Goal: Information Seeking & Learning: Learn about a topic

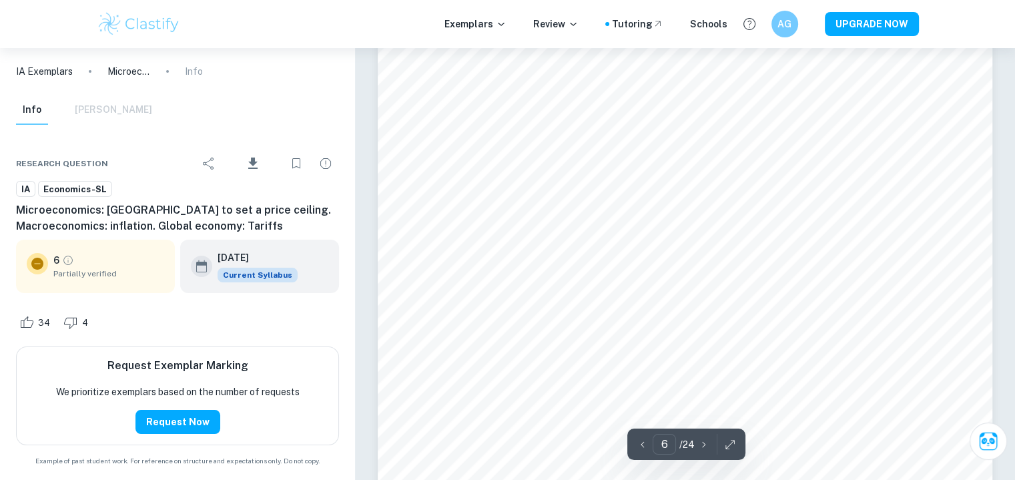
scroll to position [4768, 0]
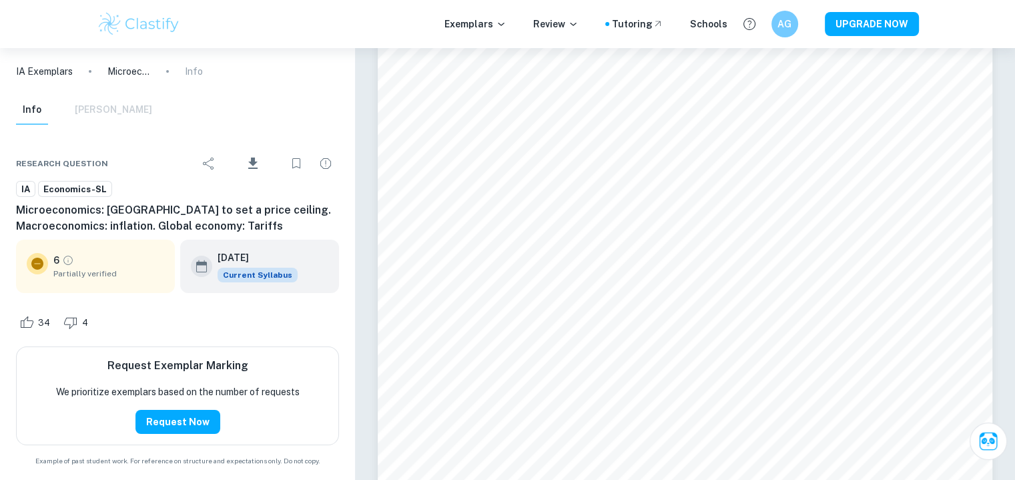
click at [130, 29] on img at bounding box center [139, 24] width 85 height 27
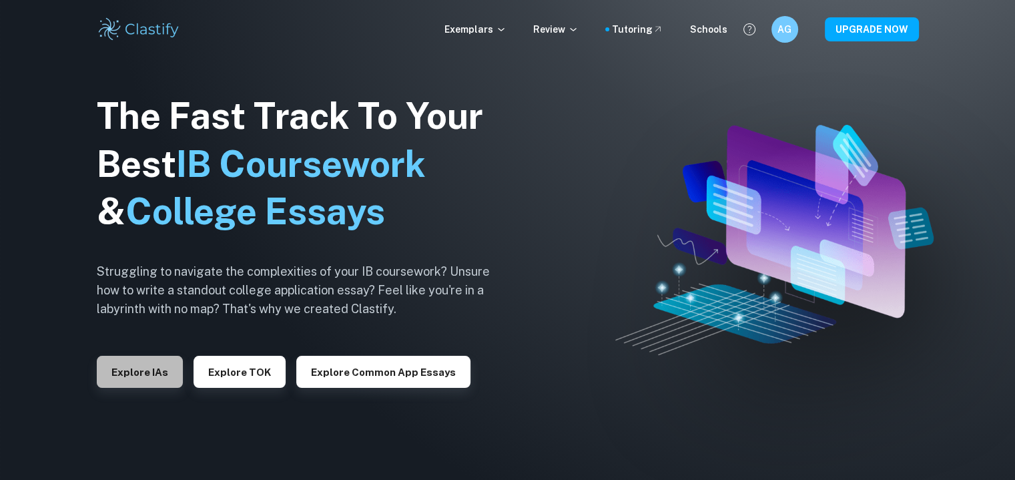
click at [153, 366] on button "Explore IAs" at bounding box center [140, 372] width 86 height 32
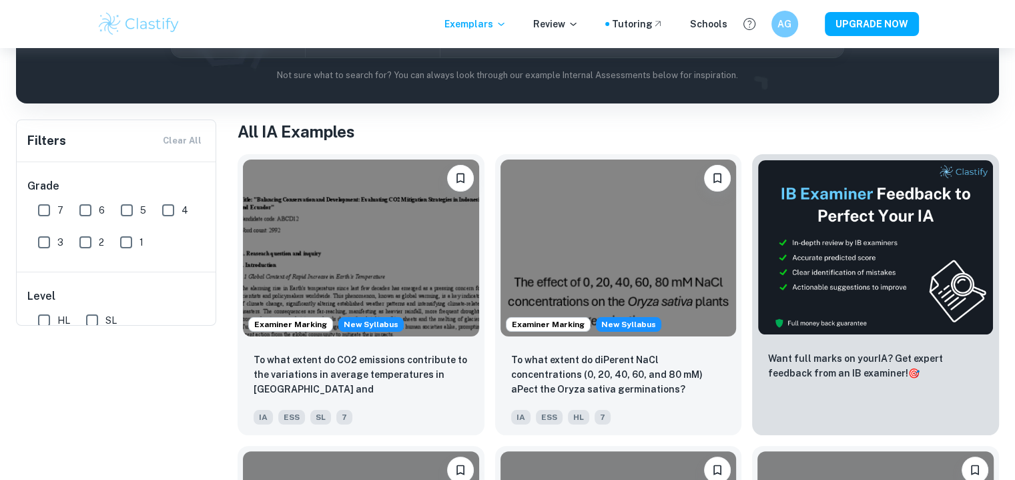
scroll to position [48, 0]
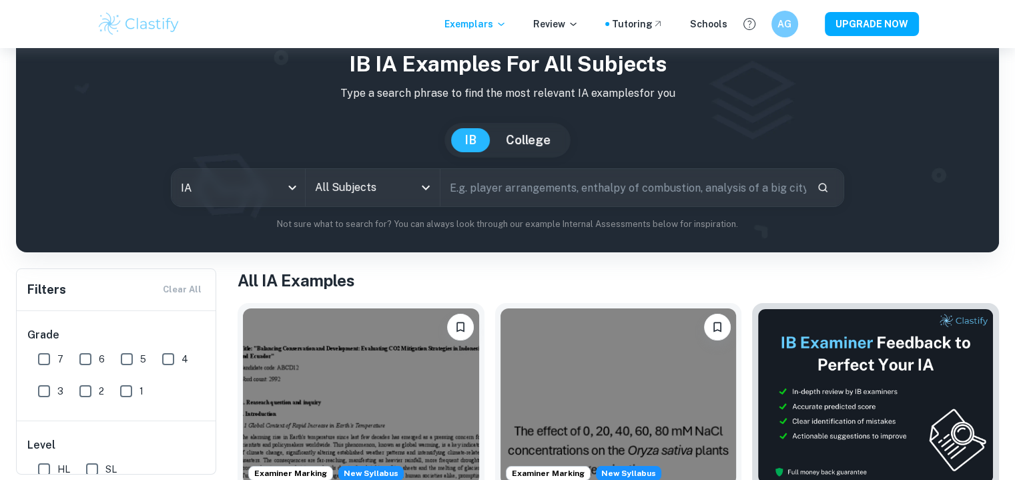
click at [544, 181] on input "text" at bounding box center [623, 187] width 366 height 37
click at [326, 171] on div "All Subjects" at bounding box center [372, 187] width 133 height 37
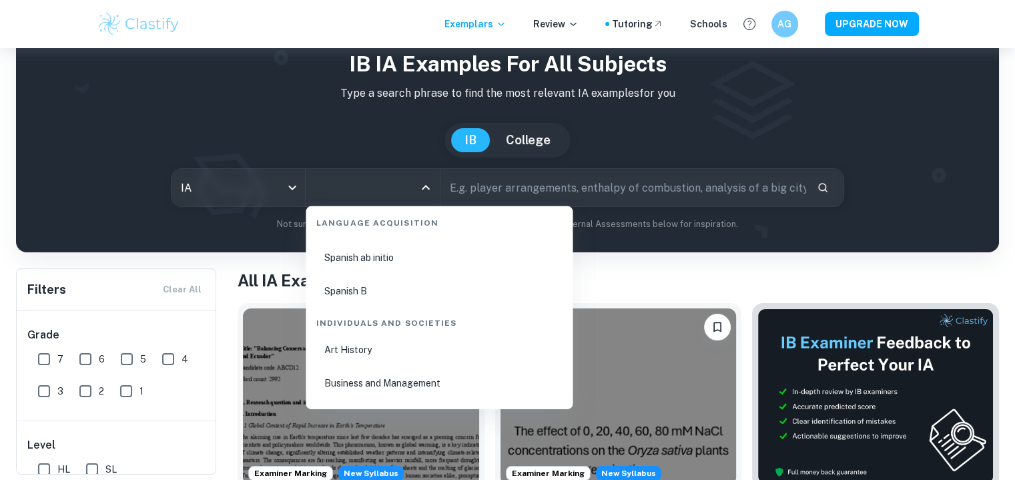
scroll to position [1638, 0]
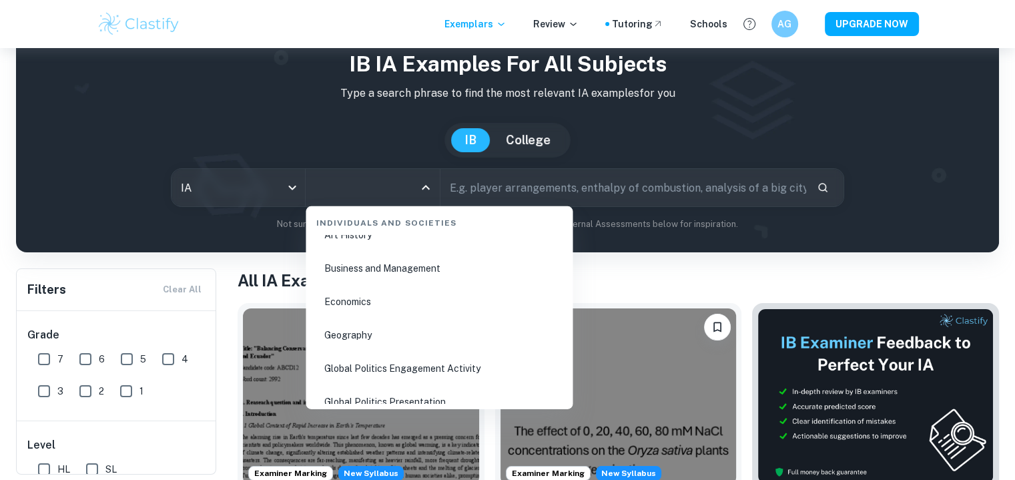
click at [347, 300] on li "Economics" at bounding box center [439, 301] width 256 height 31
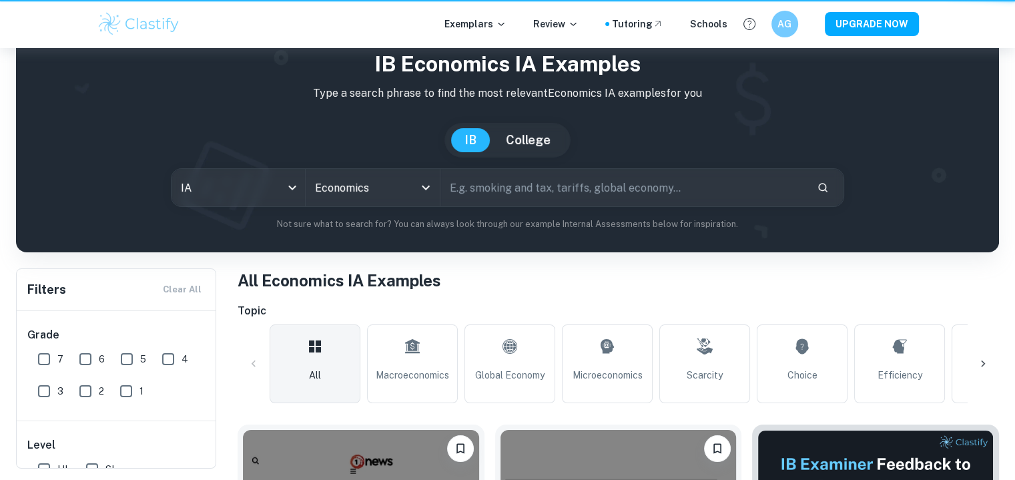
scroll to position [42, 0]
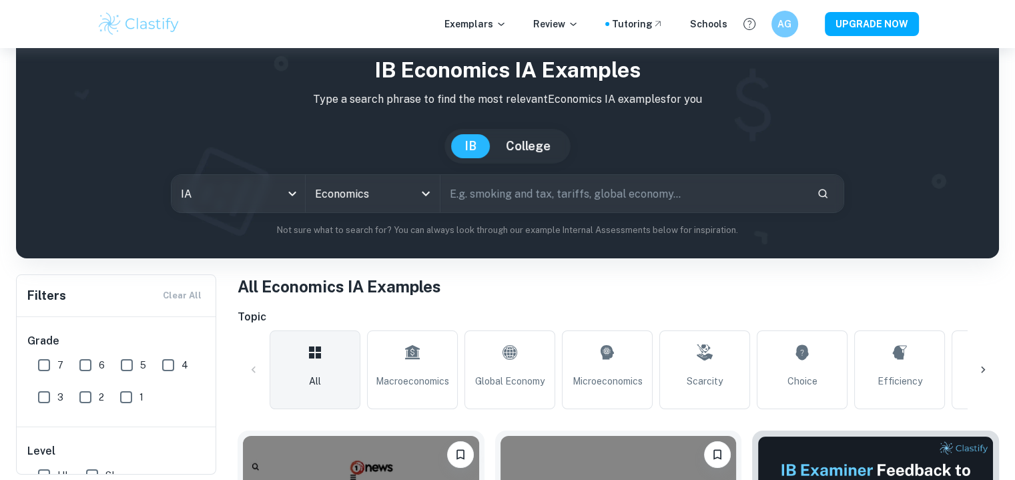
click at [472, 200] on input "text" at bounding box center [623, 193] width 366 height 37
click at [47, 369] on input "7" at bounding box center [44, 365] width 27 height 27
checkbox input "true"
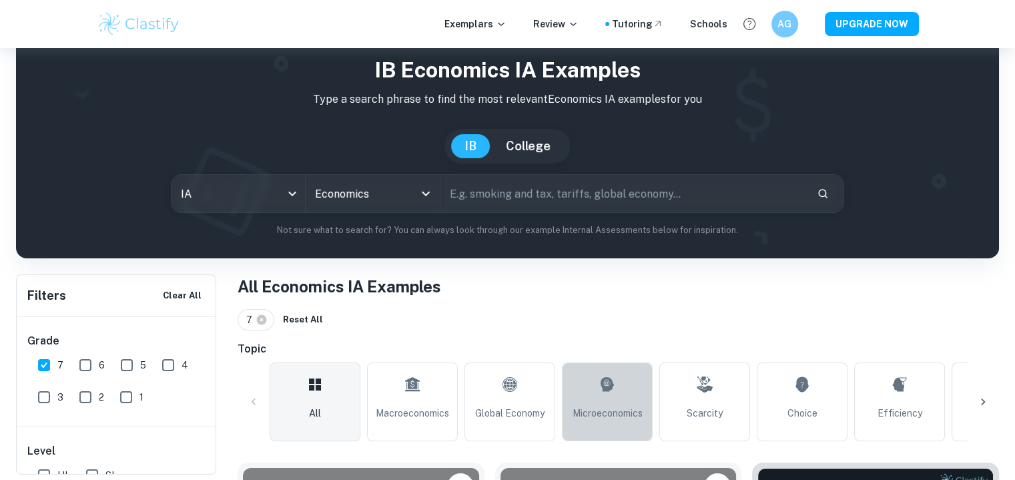
click at [583, 374] on link "Microeconomics" at bounding box center [607, 401] width 91 height 79
type input "Microeconomics"
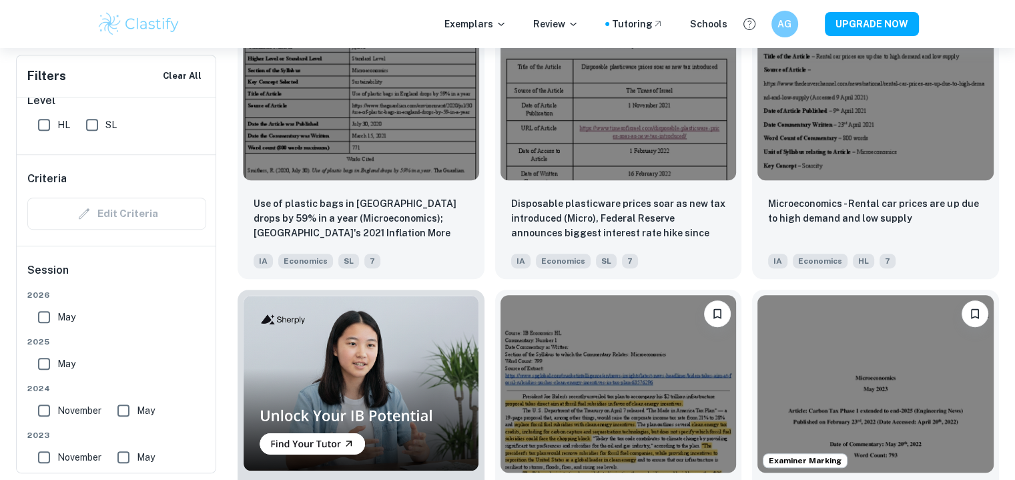
scroll to position [800, 0]
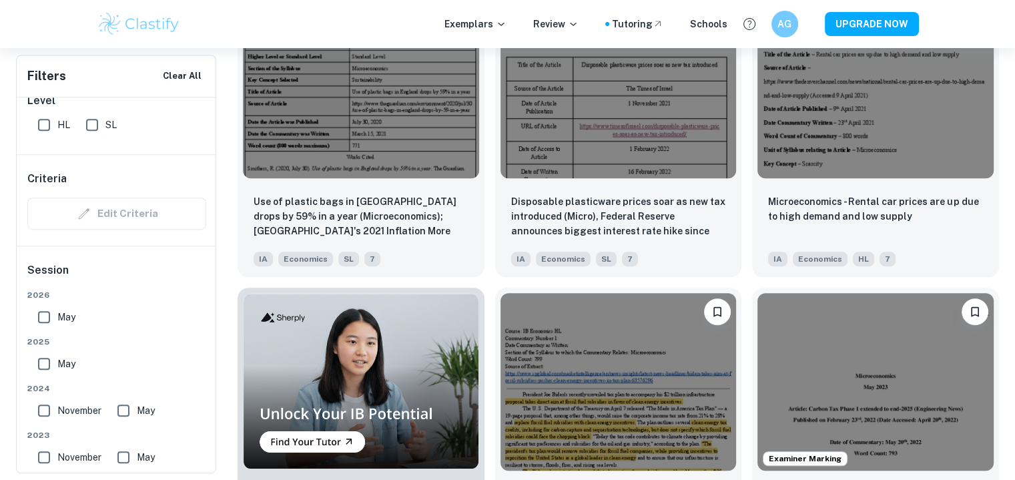
click at [847, 134] on img at bounding box center [875, 89] width 236 height 177
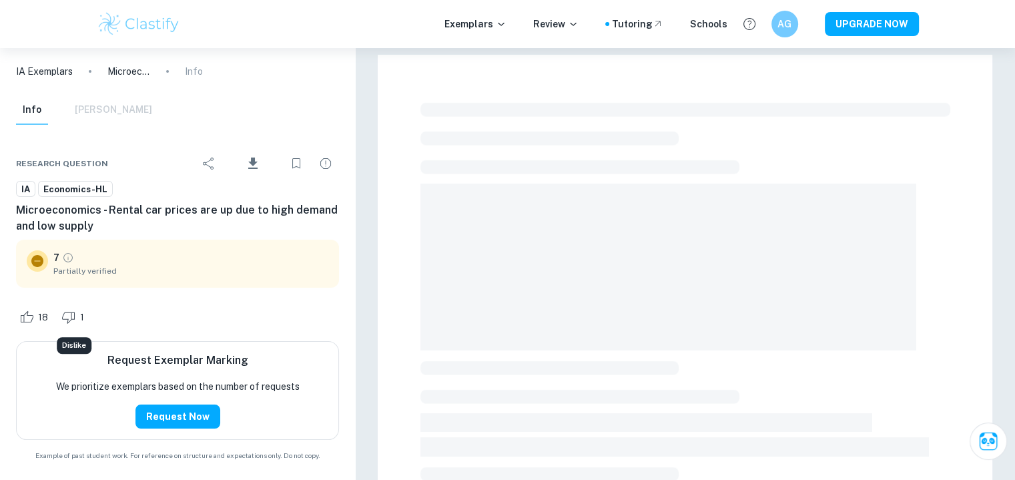
click at [64, 308] on div "1" at bounding box center [74, 316] width 33 height 21
click at [67, 319] on icon "Dislike" at bounding box center [69, 317] width 16 height 16
click at [31, 318] on span "18" at bounding box center [43, 317] width 25 height 13
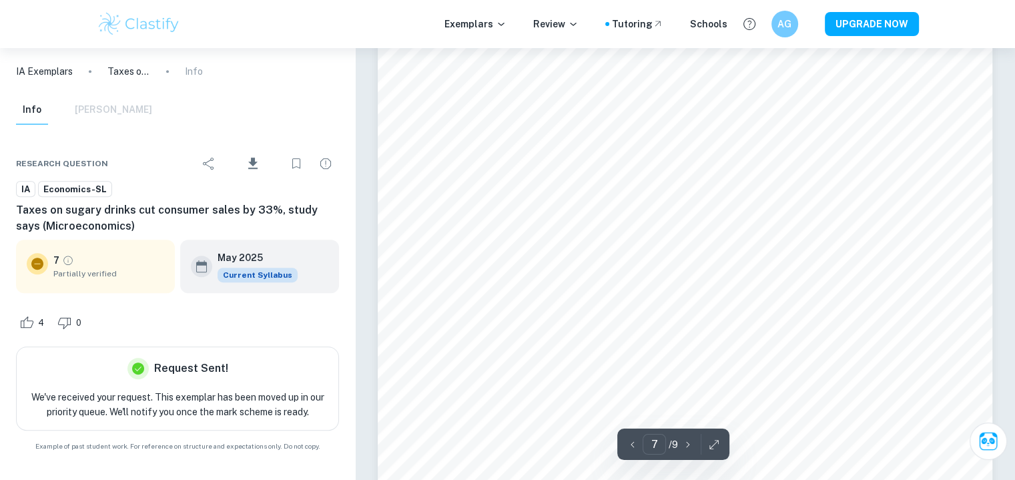
scroll to position [5830, 0]
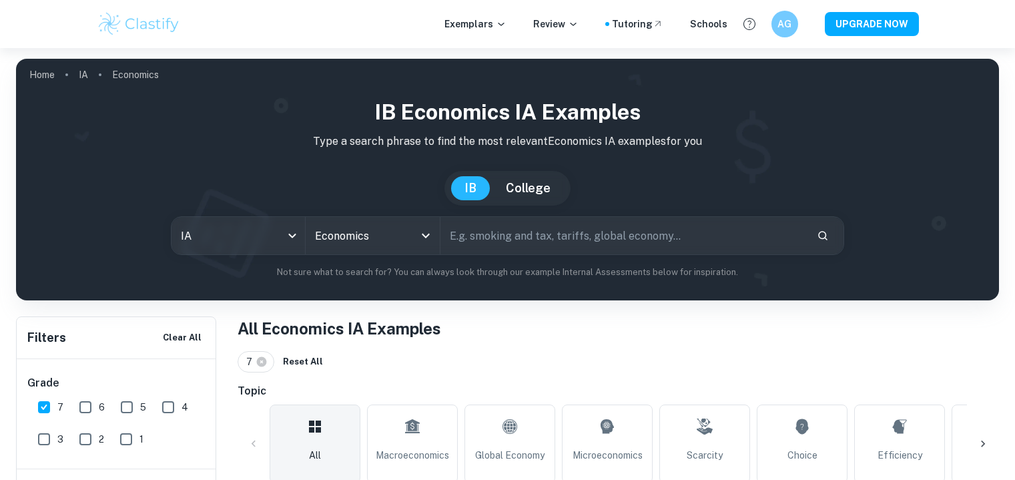
scroll to position [160, 0]
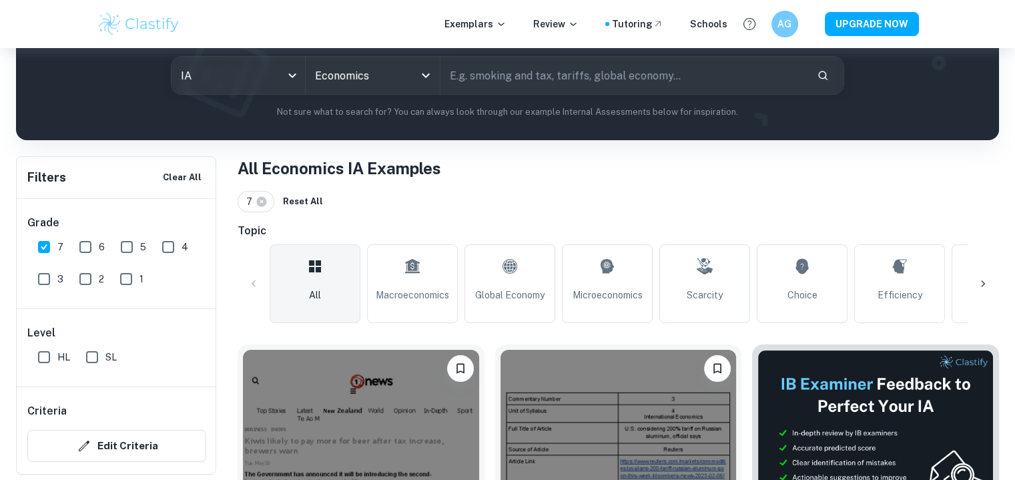
click at [600, 286] on link "Microeconomics" at bounding box center [607, 283] width 91 height 79
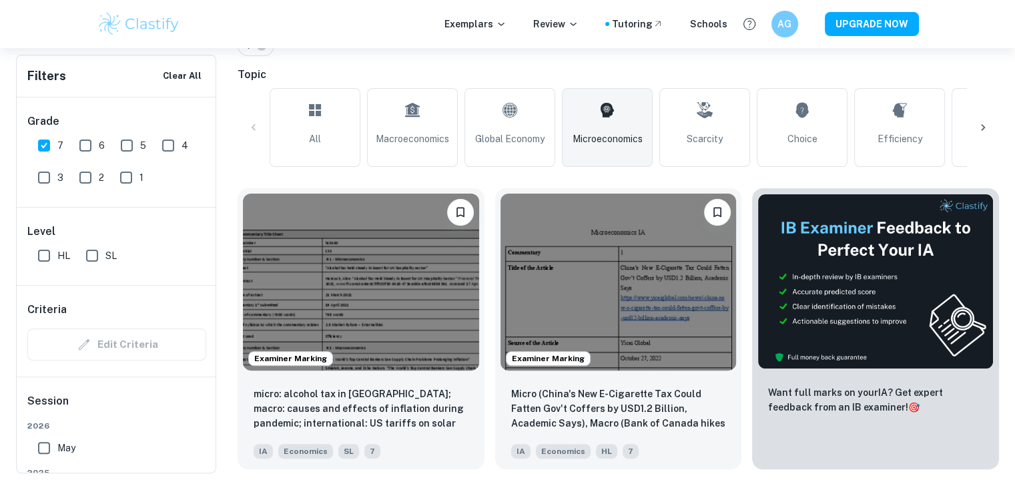
scroll to position [318, 0]
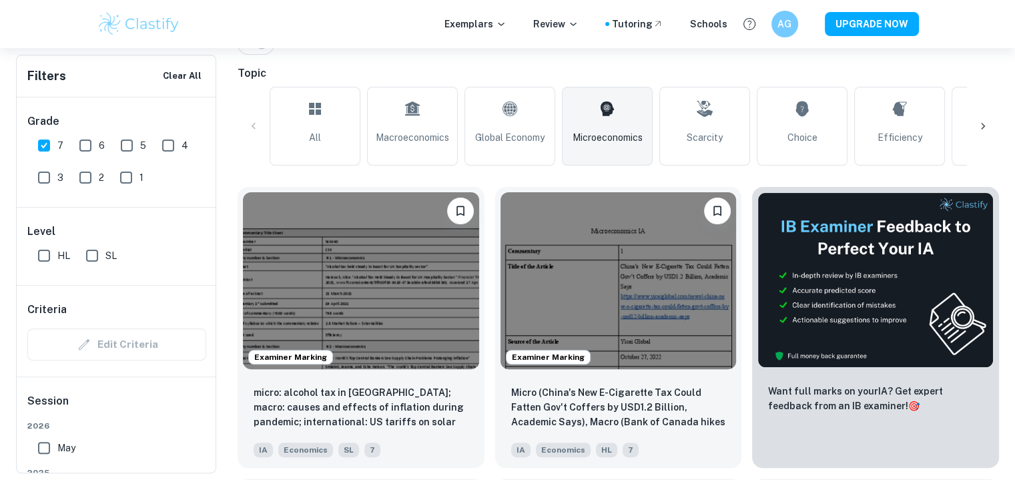
click at [384, 226] on img at bounding box center [361, 280] width 236 height 177
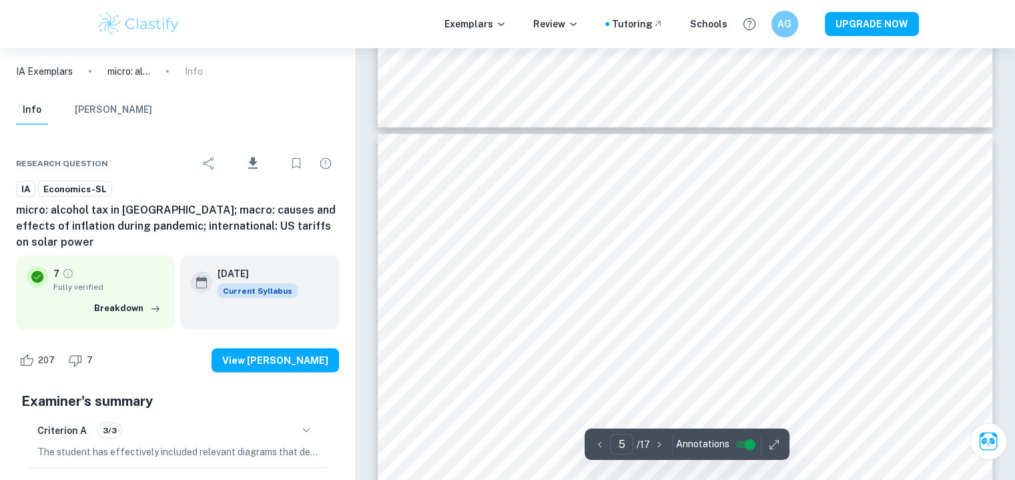
scroll to position [3331, 0]
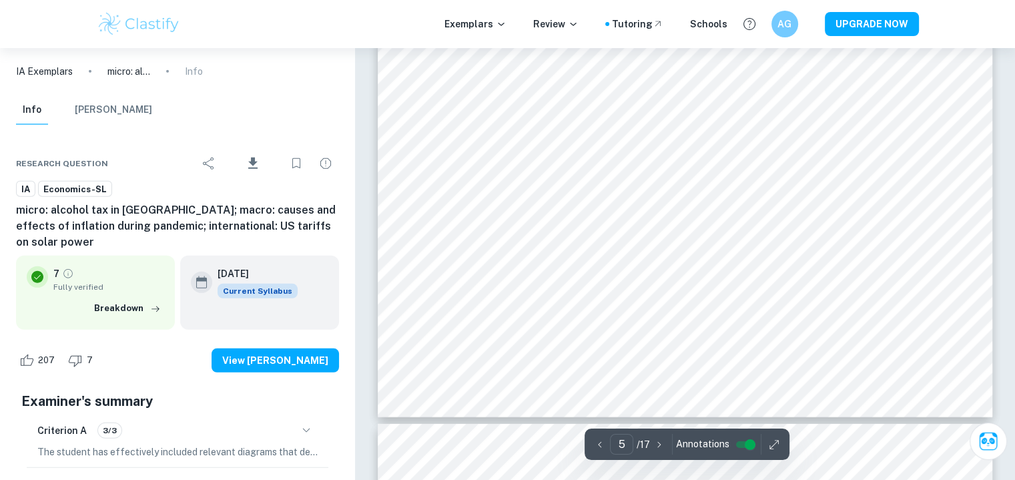
type input "6"
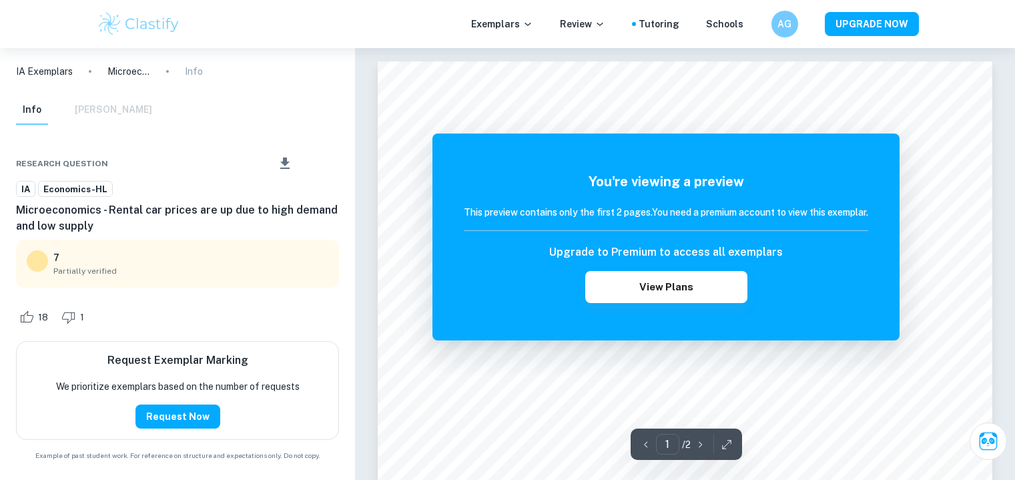
scroll to position [698, 0]
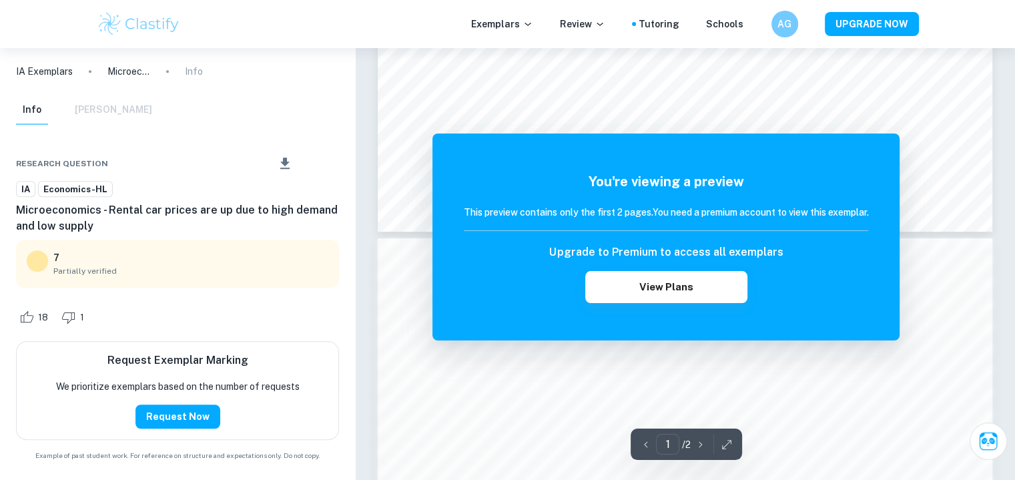
click at [652, 287] on button "View Plans" at bounding box center [665, 287] width 161 height 32
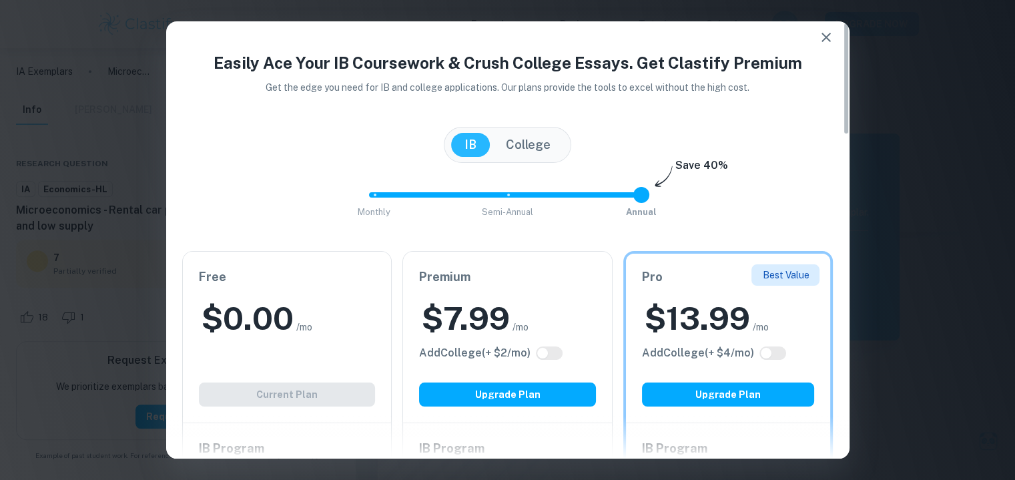
scroll to position [5, 0]
click at [821, 37] on icon "button" at bounding box center [826, 37] width 16 height 16
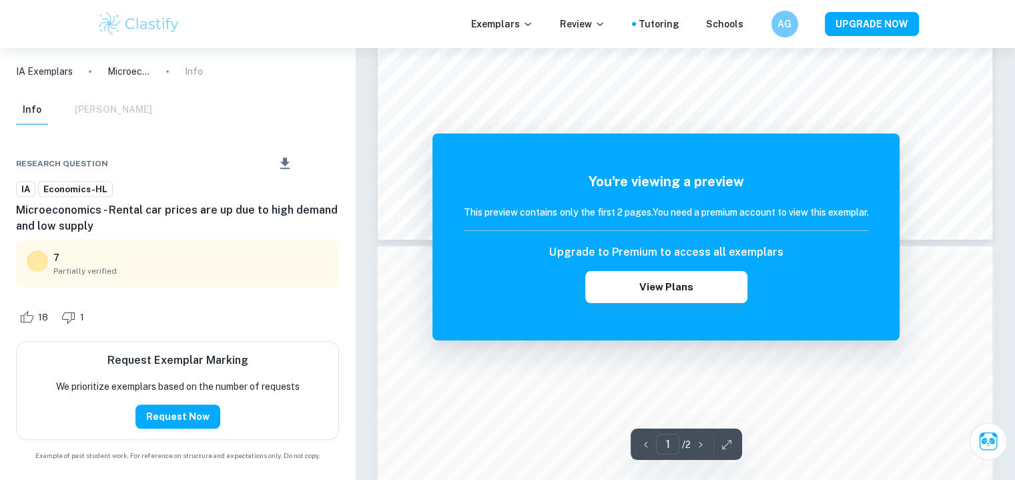
scroll to position [689, 0]
click at [291, 169] on icon "Download" at bounding box center [285, 163] width 16 height 16
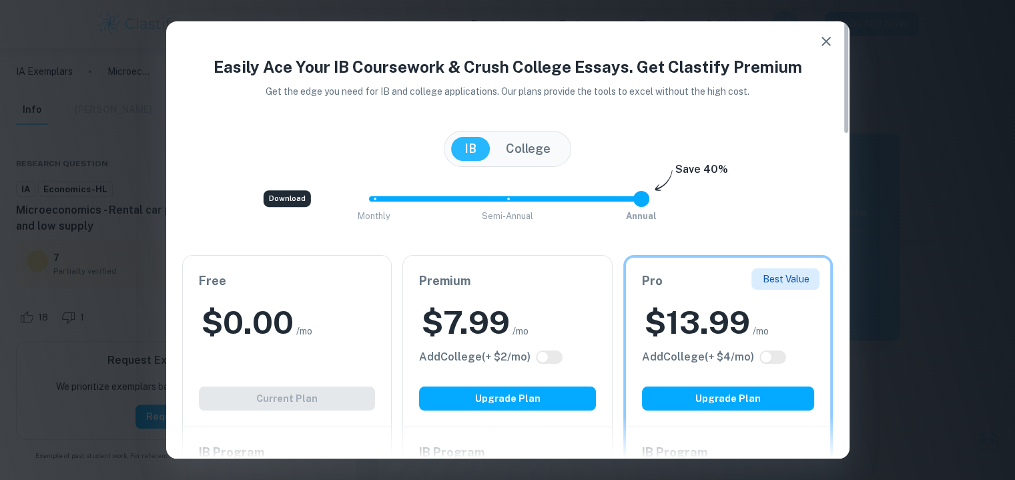
click at [127, 186] on div "Easily Ace Your IB Coursework & Crush College Essays. Get Clastify Premium Get …" at bounding box center [507, 240] width 1015 height 480
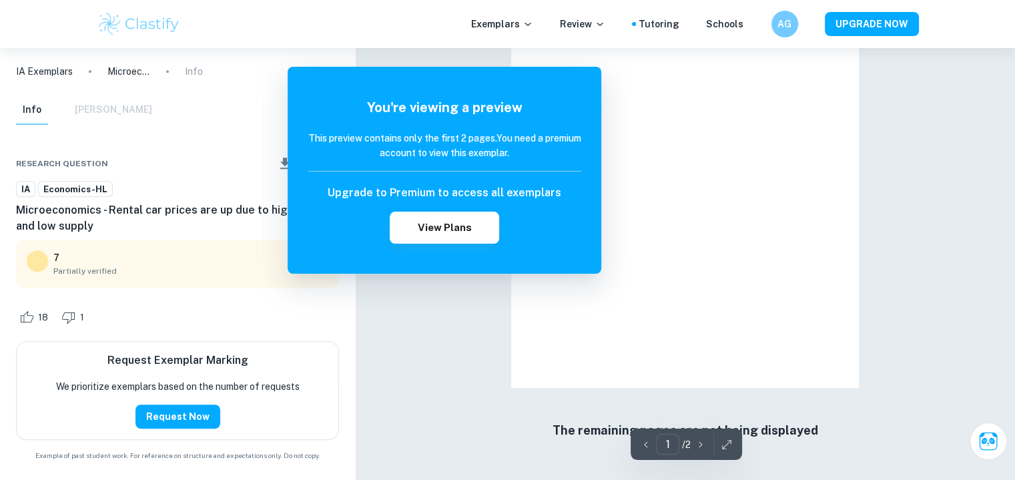
scroll to position [48, 0]
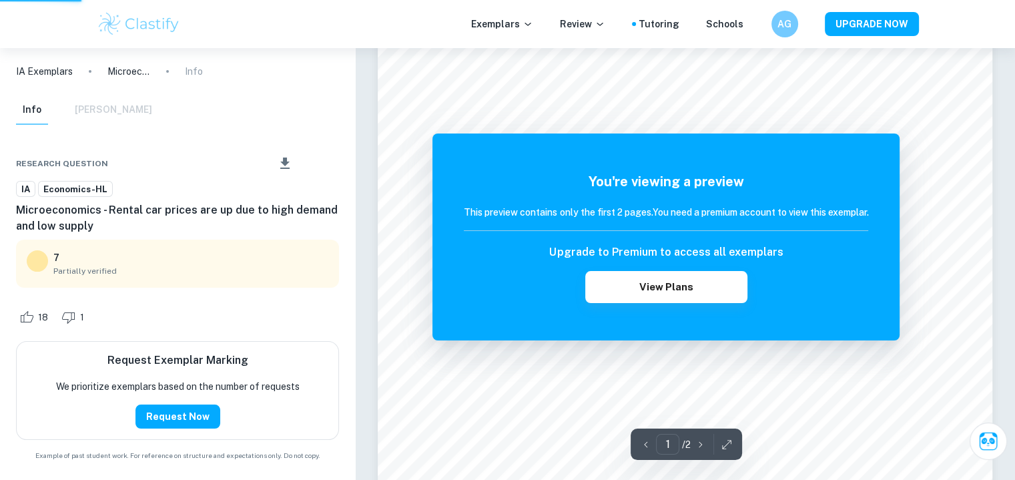
scroll to position [800, 0]
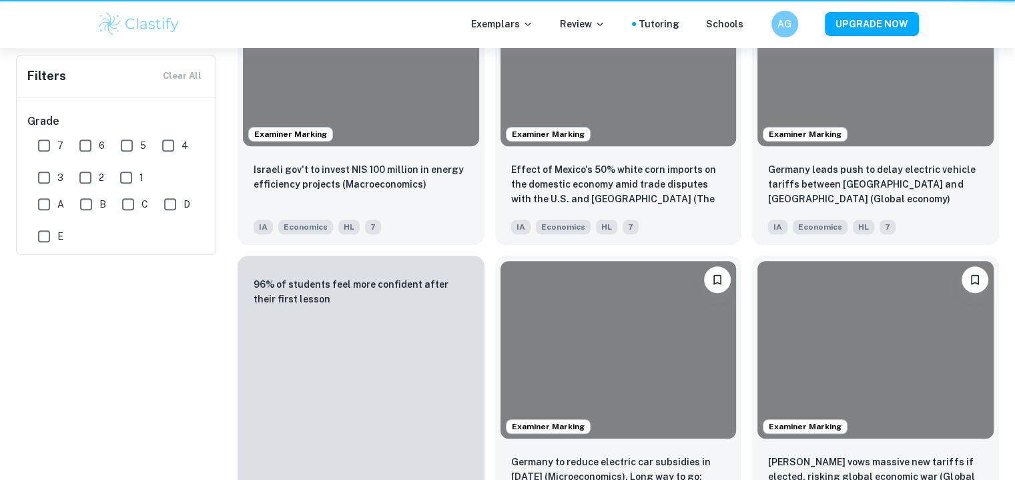
scroll to position [42, 0]
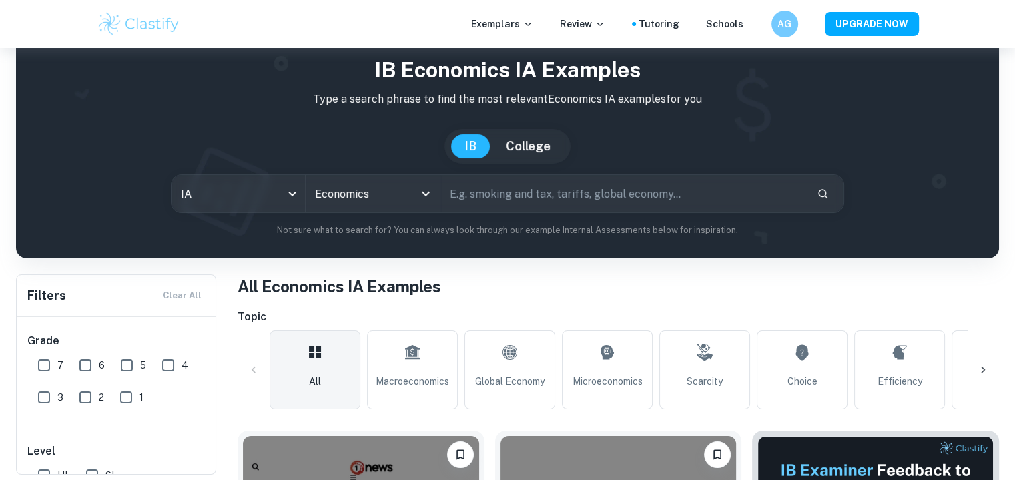
type input "Microeconomics"
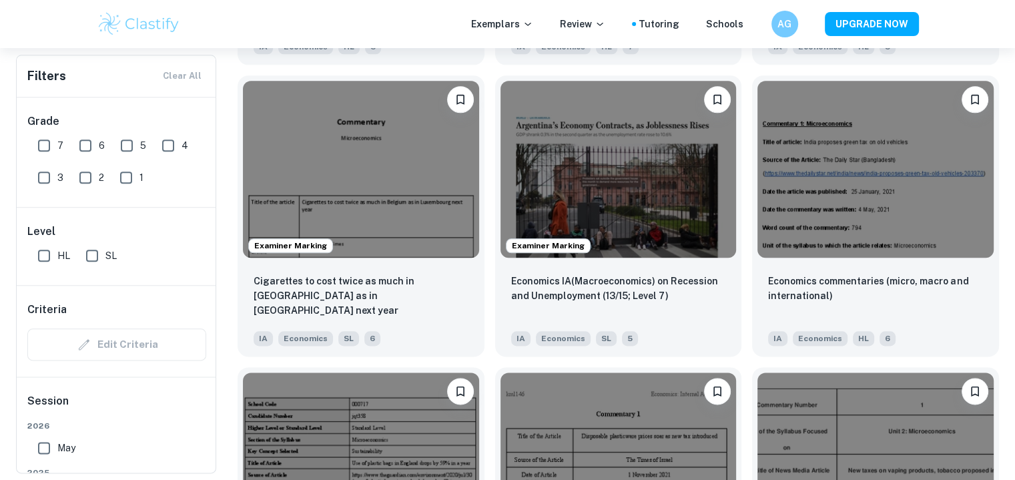
scroll to position [1565, 0]
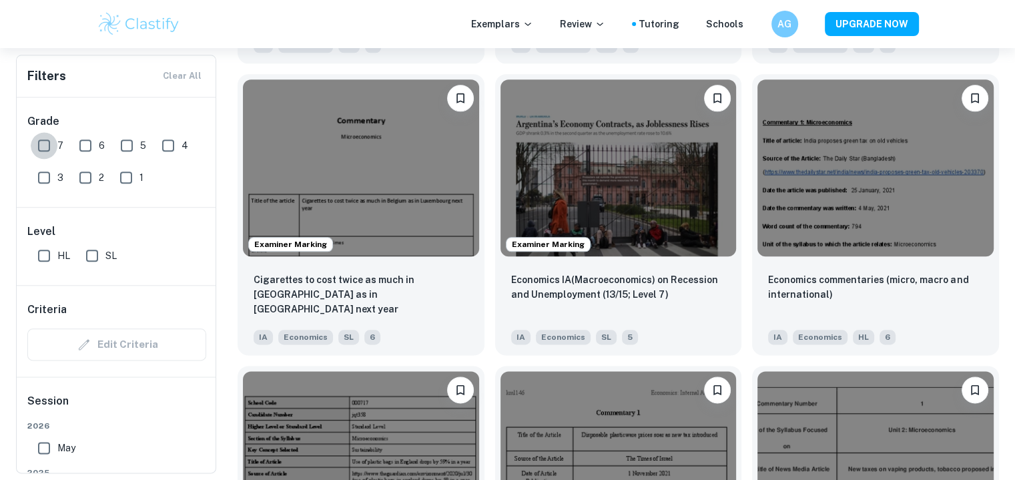
click at [51, 145] on input "7" at bounding box center [44, 145] width 27 height 27
checkbox input "true"
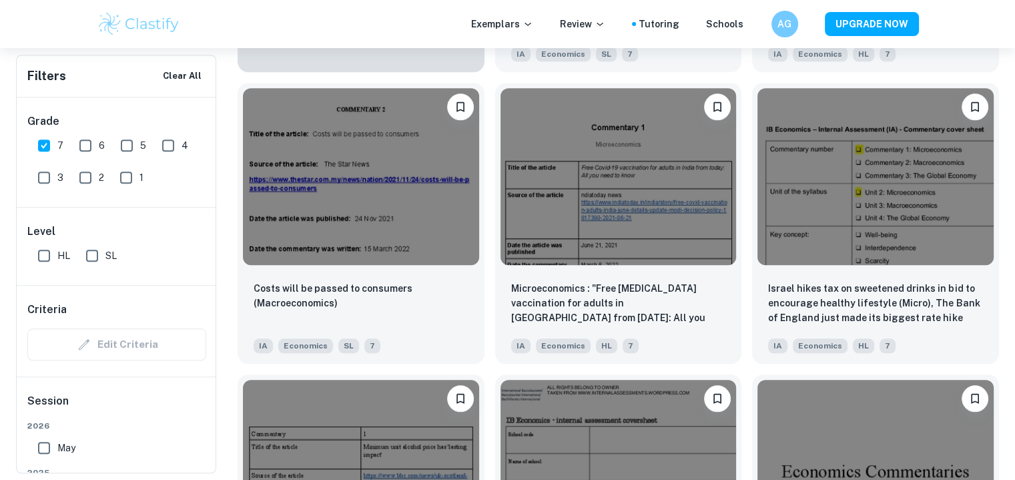
scroll to position [1298, 0]
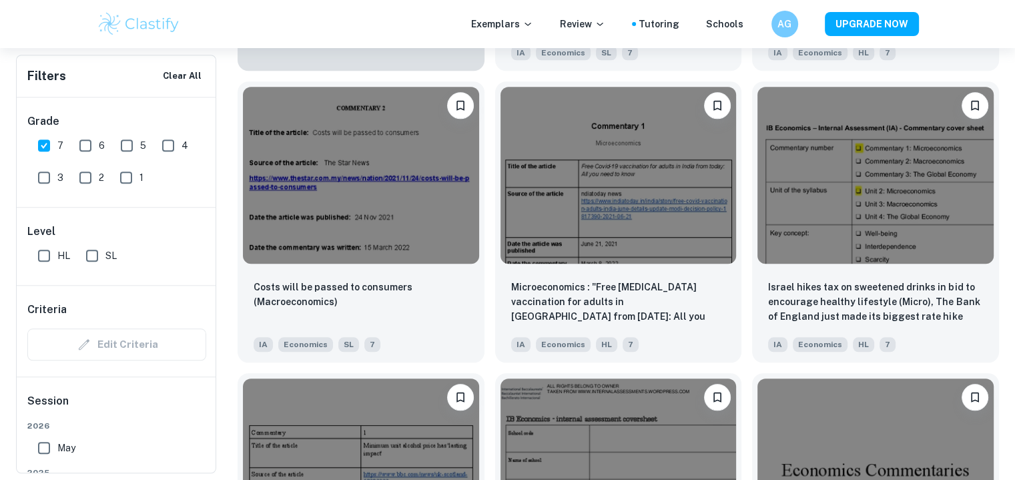
click at [371, 159] on img at bounding box center [361, 175] width 236 height 177
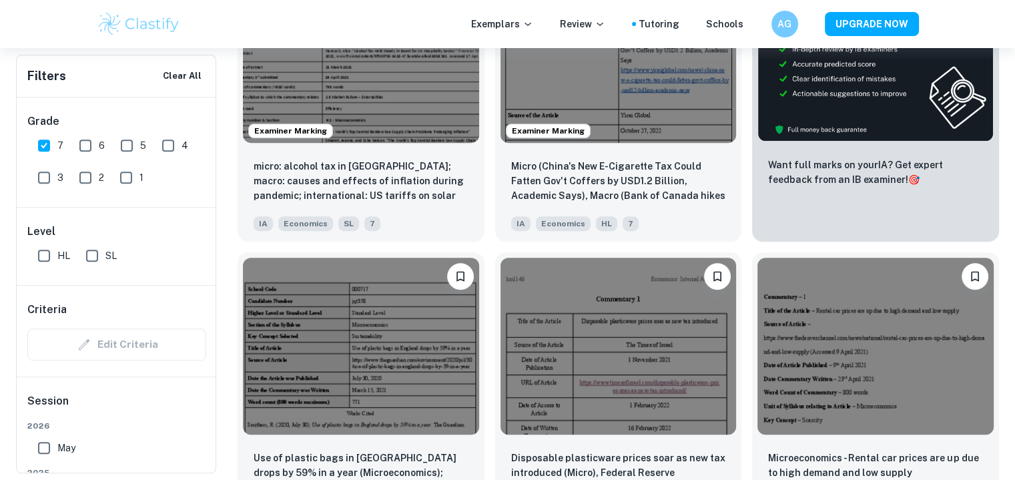
scroll to position [551, 0]
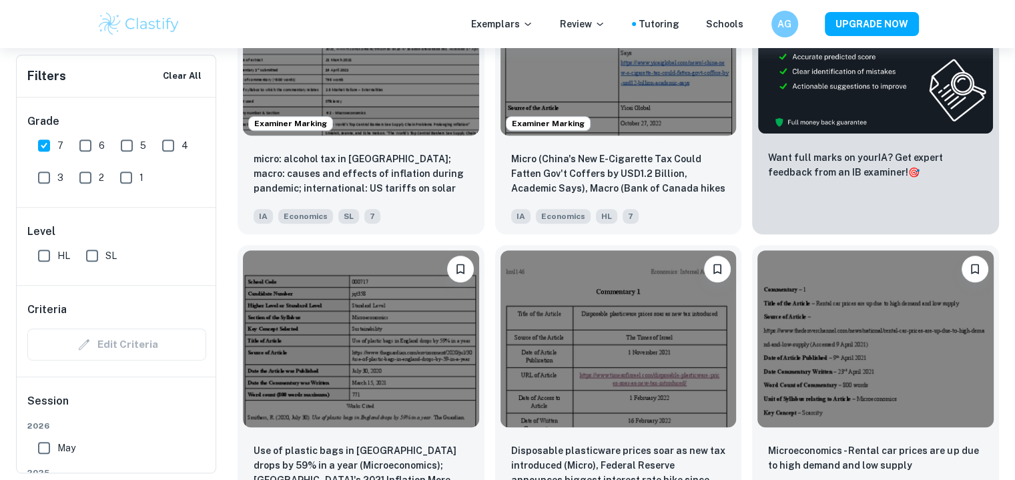
click at [791, 167] on p "Want full marks on your IA ? Get expert feedback from an IB examiner! 🎯" at bounding box center [875, 164] width 215 height 29
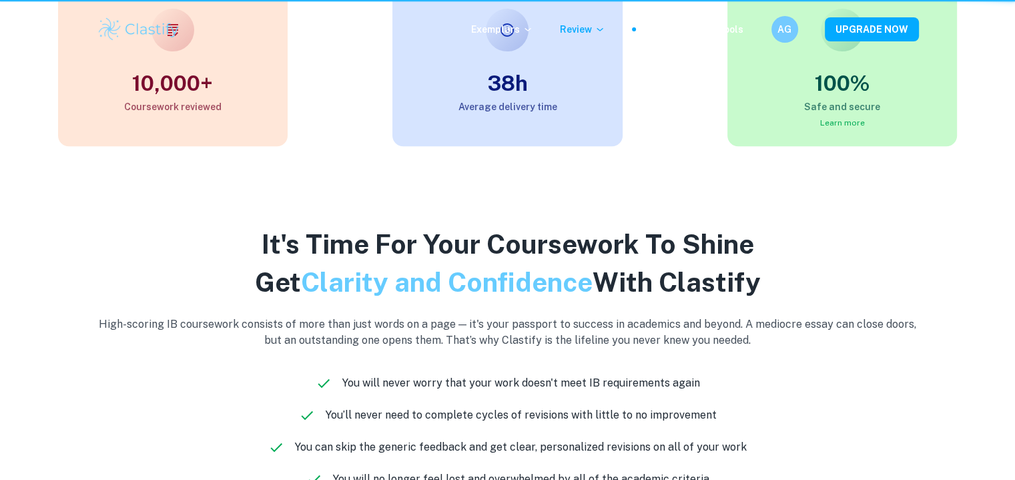
scroll to position [181, 0]
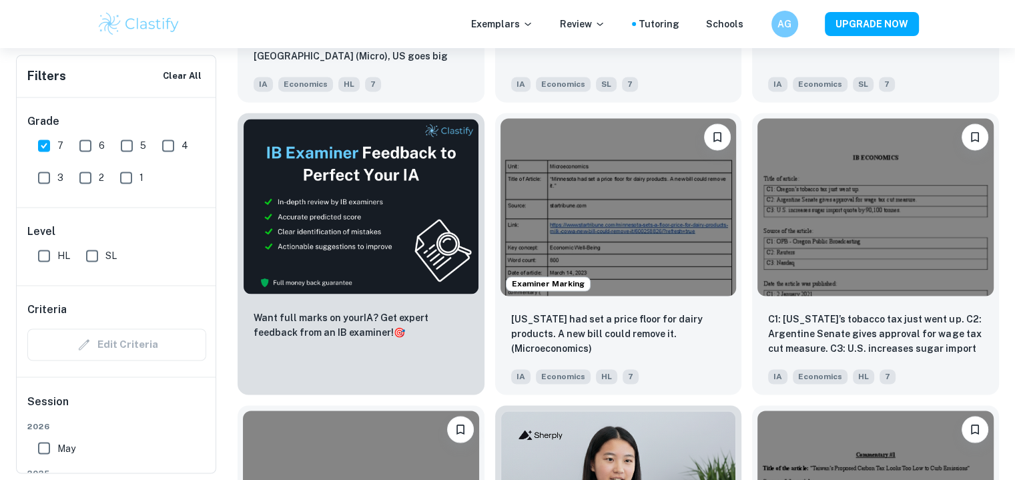
scroll to position [2142, 0]
click at [582, 215] on img at bounding box center [618, 205] width 236 height 177
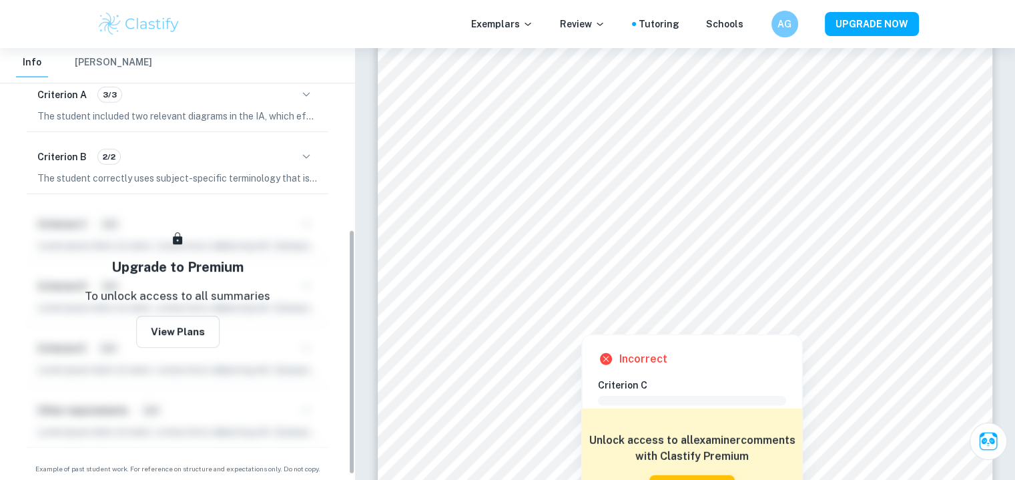
scroll to position [320, 0]
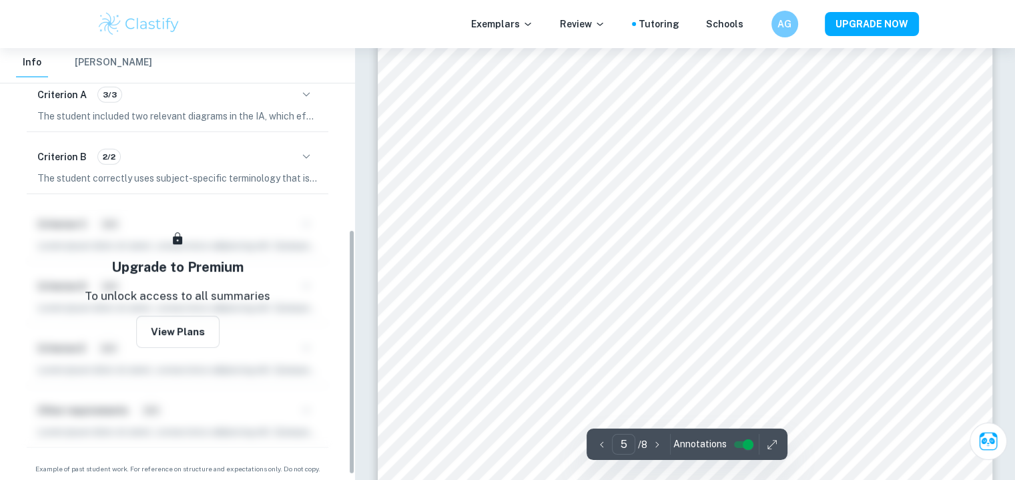
click at [310, 97] on icon "button" at bounding box center [306, 95] width 16 height 16
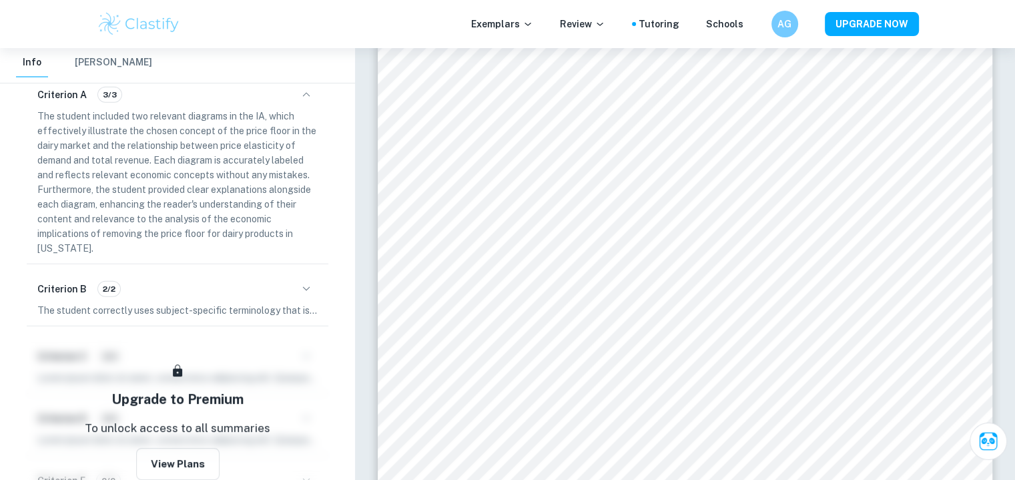
click at [309, 96] on icon "button" at bounding box center [306, 95] width 16 height 16
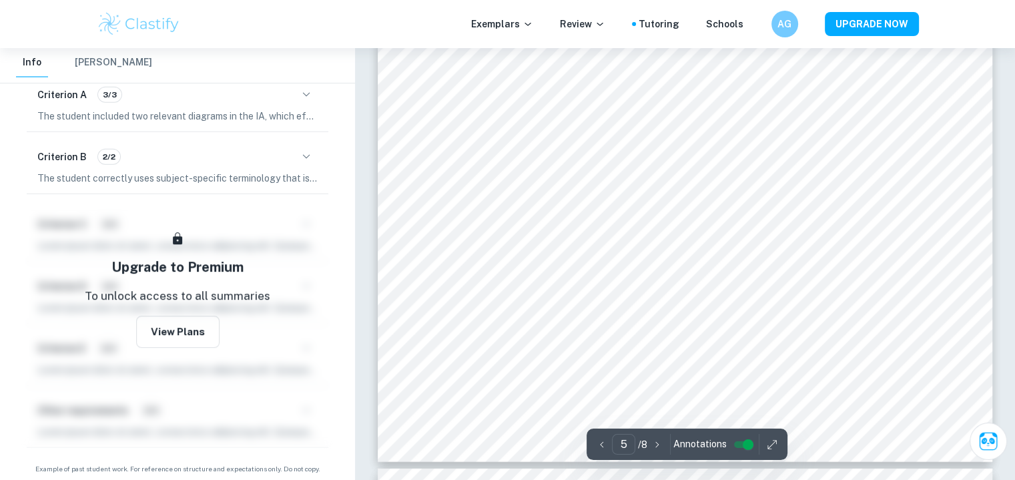
scroll to position [3800, 0]
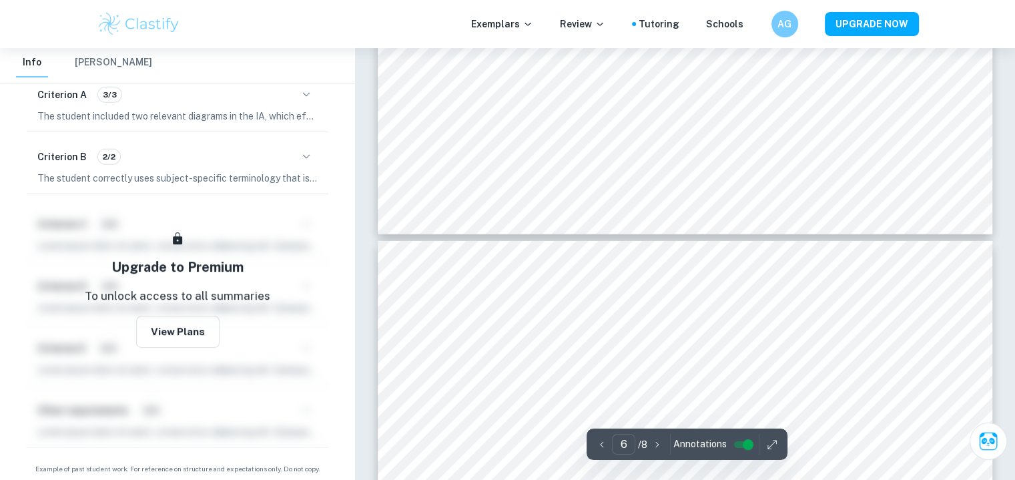
type input "5"
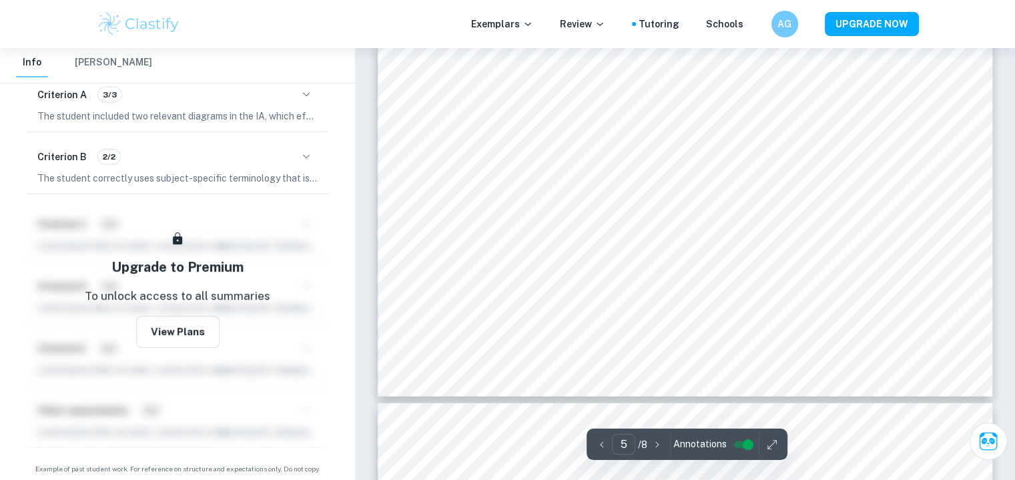
scroll to position [3864, 0]
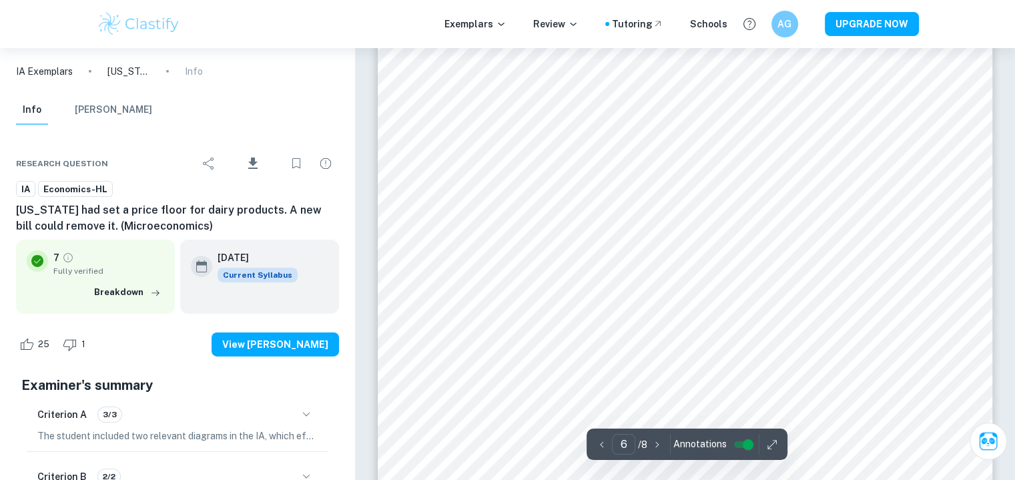
scroll to position [4349, 0]
type input "6"
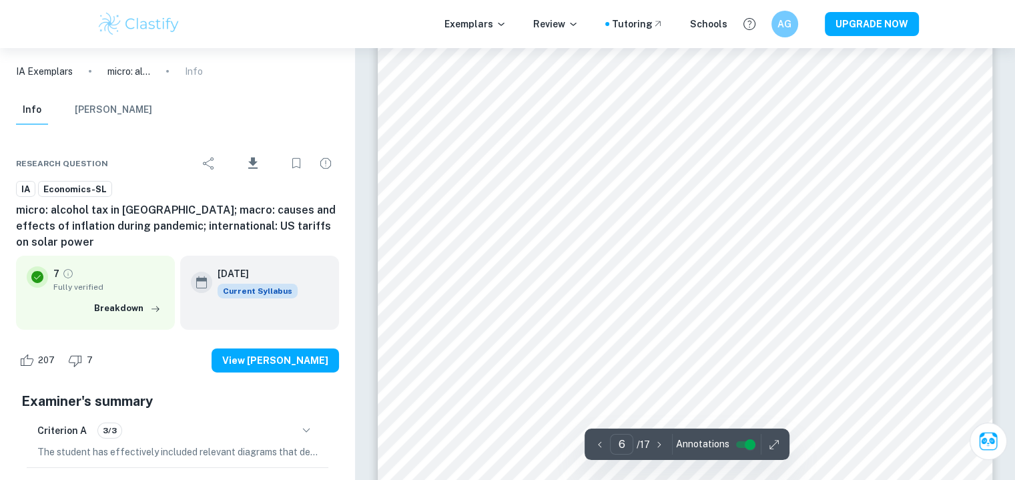
scroll to position [4260, 0]
